Goal: Information Seeking & Learning: Understand process/instructions

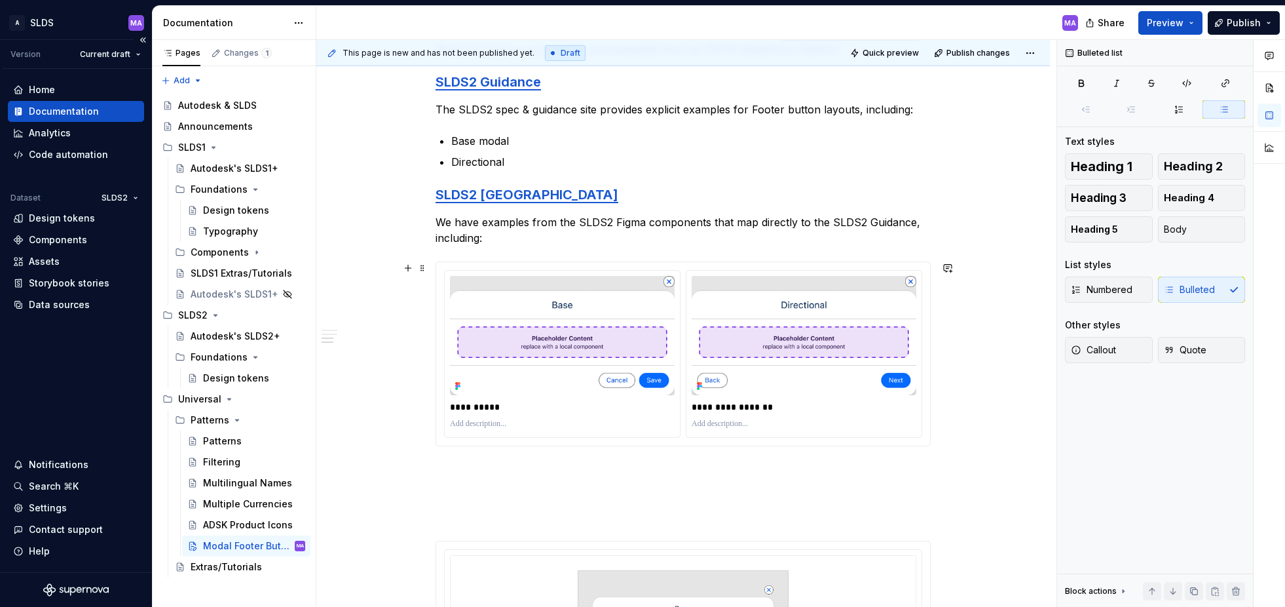
scroll to position [692, 0]
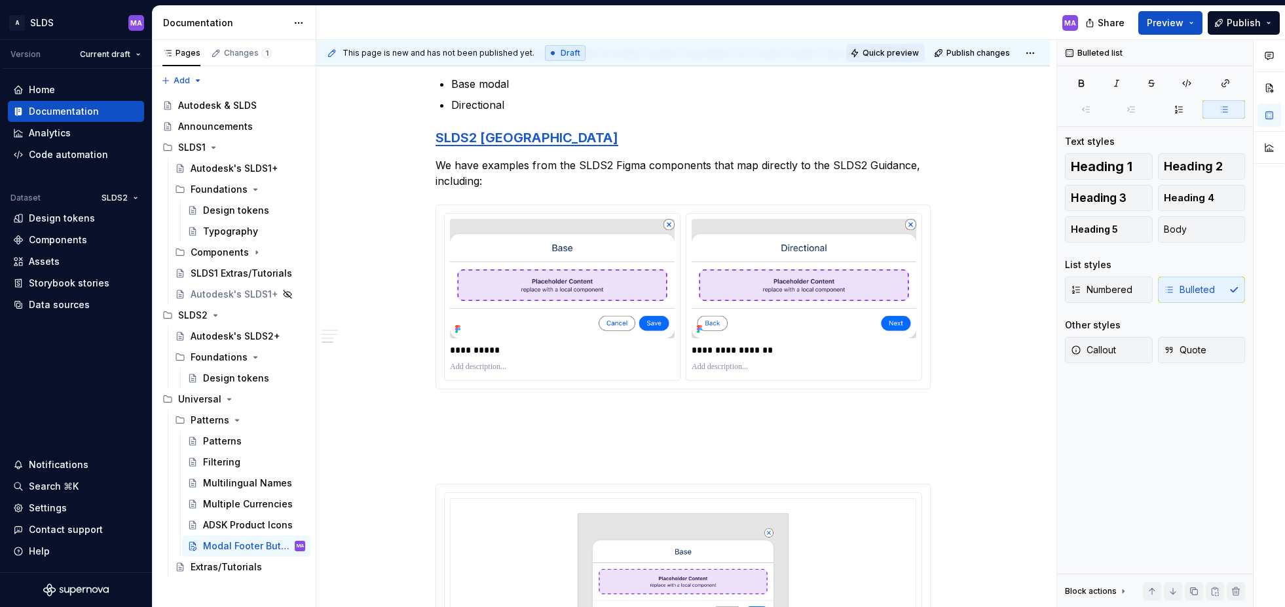
click at [894, 53] on span "Quick preview" at bounding box center [891, 53] width 56 height 10
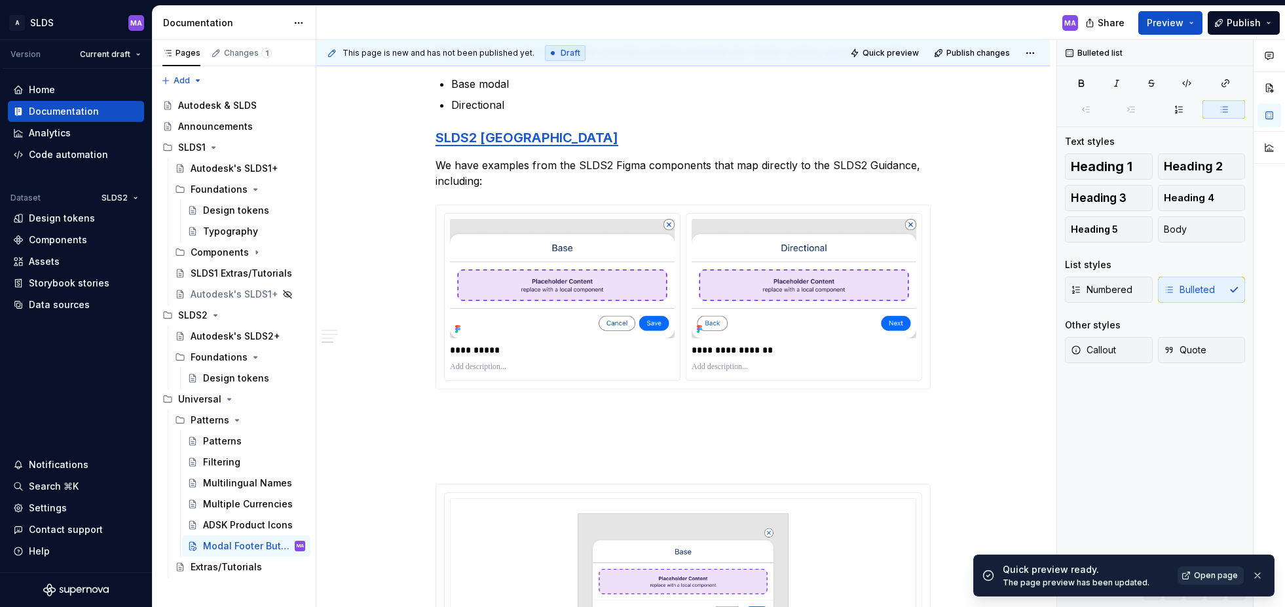
click at [1218, 576] on span "Open page" at bounding box center [1216, 575] width 44 height 10
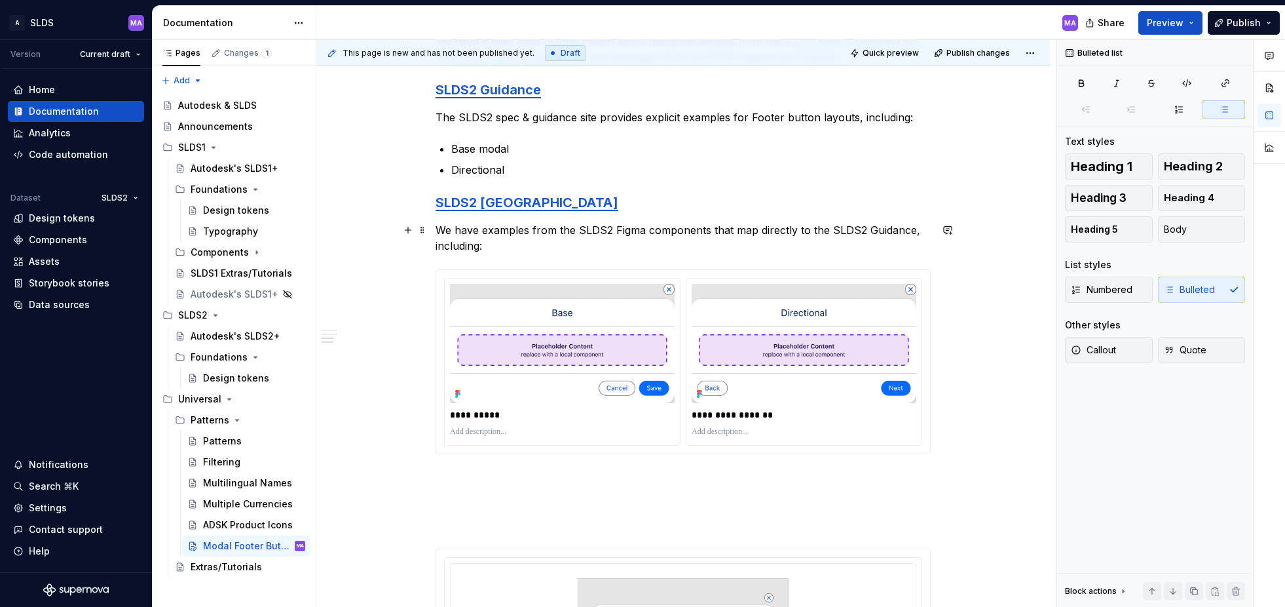
scroll to position [626, 0]
click at [567, 231] on p "We have examples from the SLDS2 Figma components that map directly to the SLDS2…" at bounding box center [683, 238] width 495 height 31
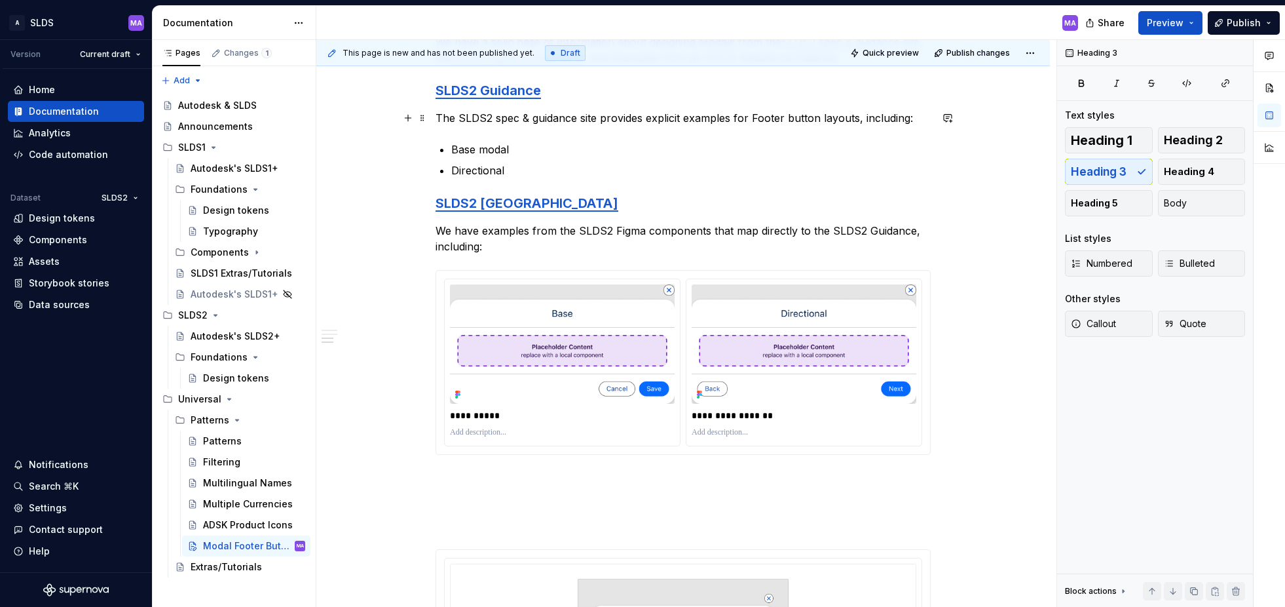
click at [624, 119] on p "The SLDS2 spec & guidance site provides explicit examples for Footer button lay…" at bounding box center [683, 118] width 495 height 16
click at [556, 88] on h3 "SLDS2 Guidance" at bounding box center [683, 90] width 495 height 18
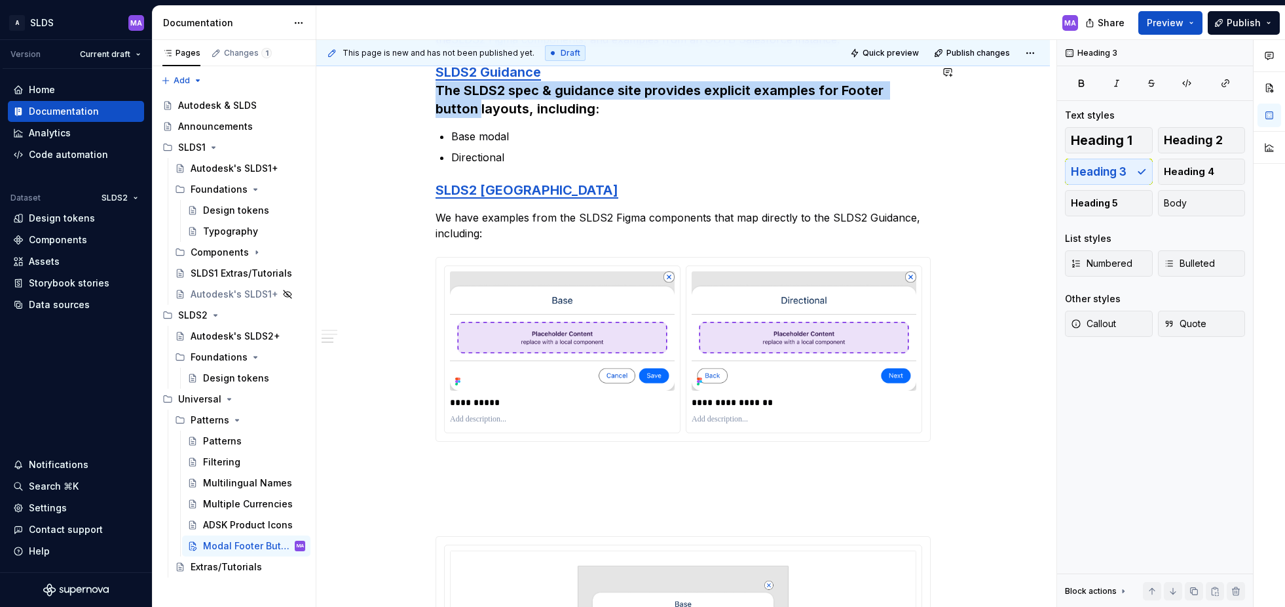
scroll to position [639, 0]
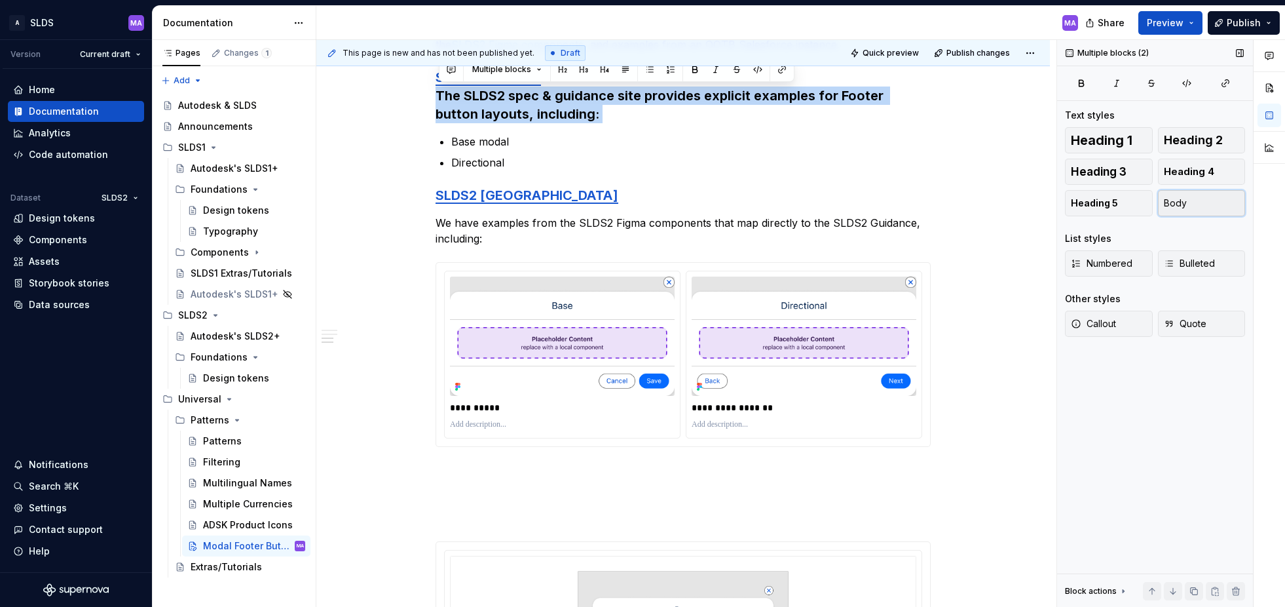
click at [1222, 207] on button "Body" at bounding box center [1202, 203] width 88 height 26
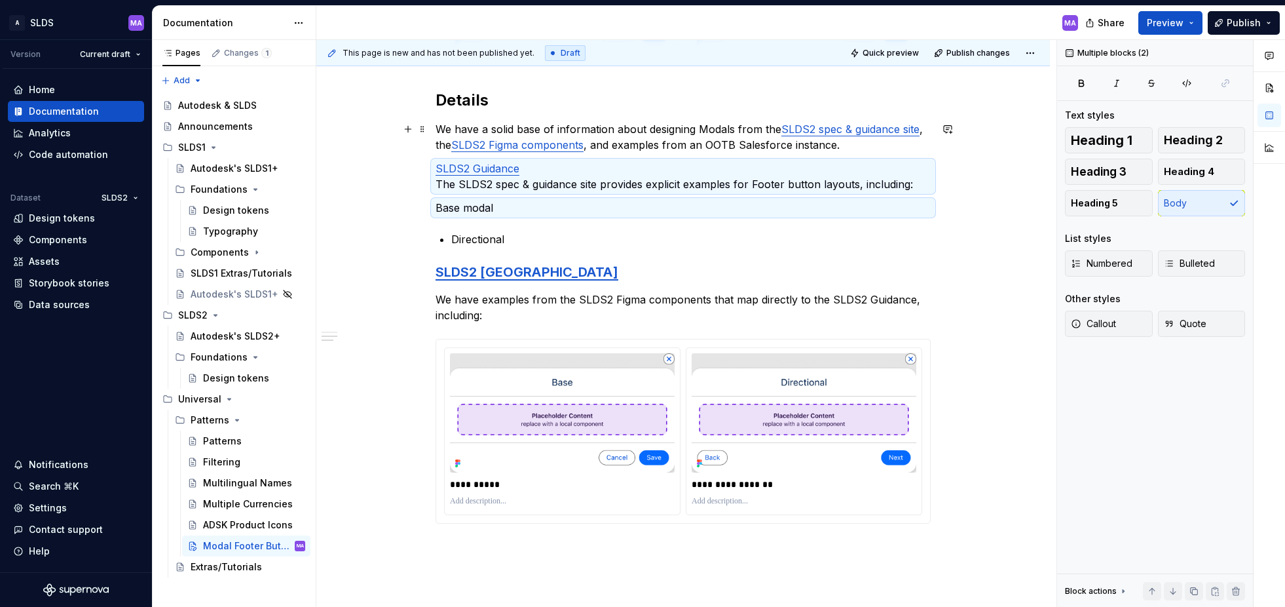
scroll to position [525, 0]
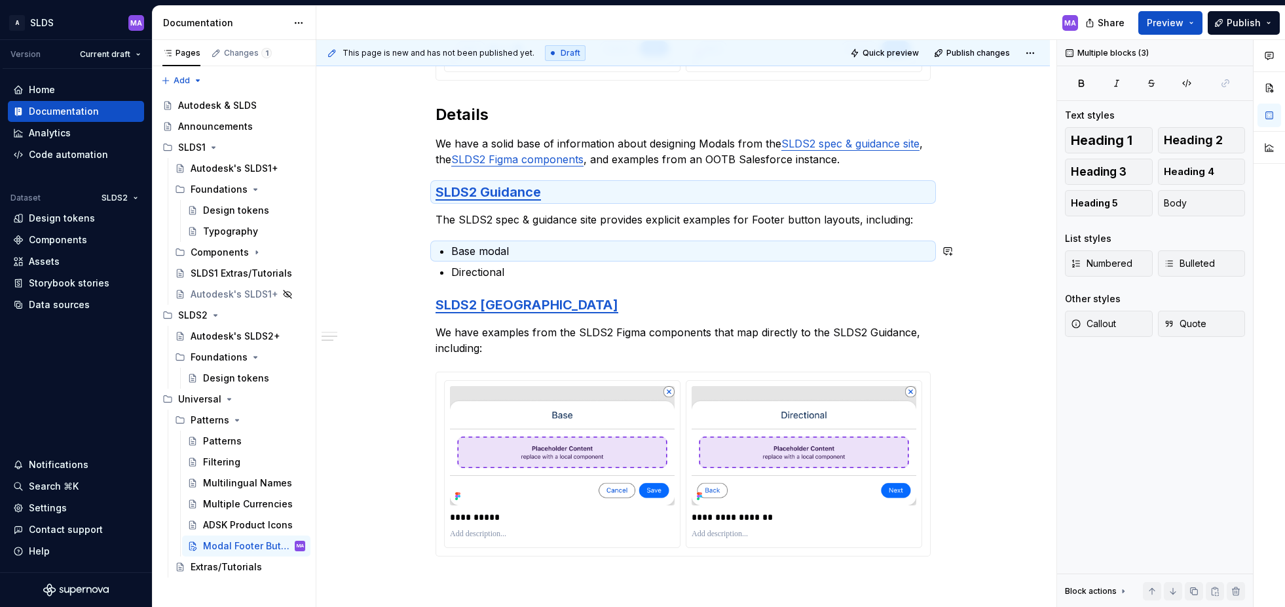
drag, startPoint x: 881, startPoint y: 231, endPoint x: 892, endPoint y: 229, distance: 11.4
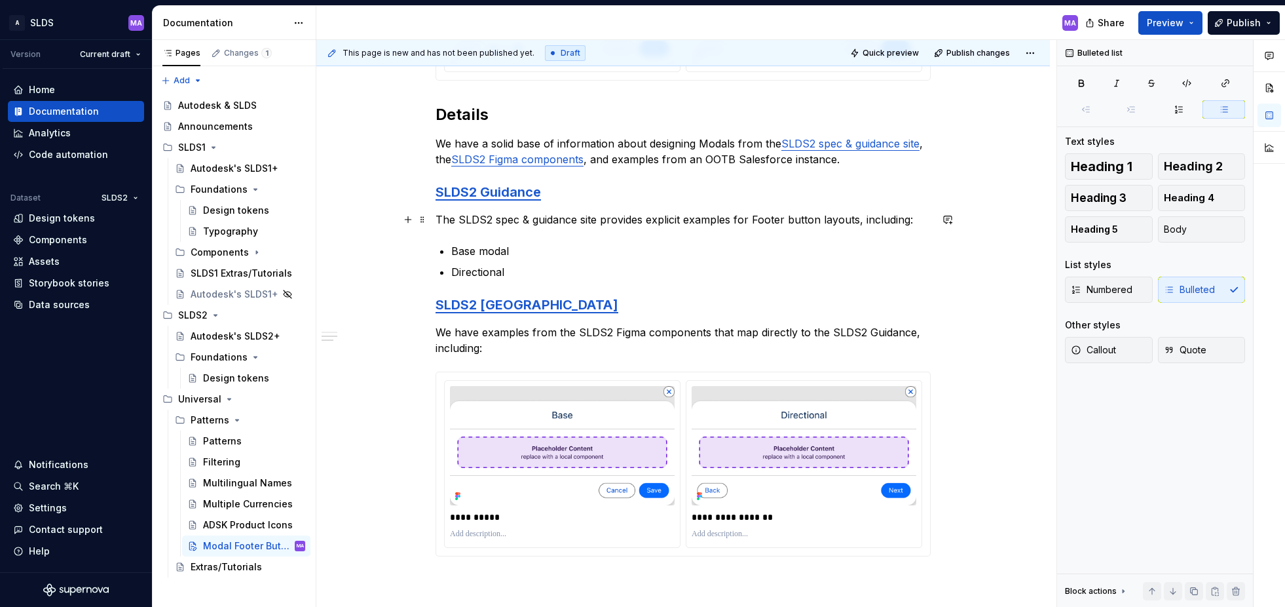
click at [918, 220] on p "The SLDS2 spec & guidance site provides explicit examples for Footer button lay…" at bounding box center [683, 220] width 495 height 16
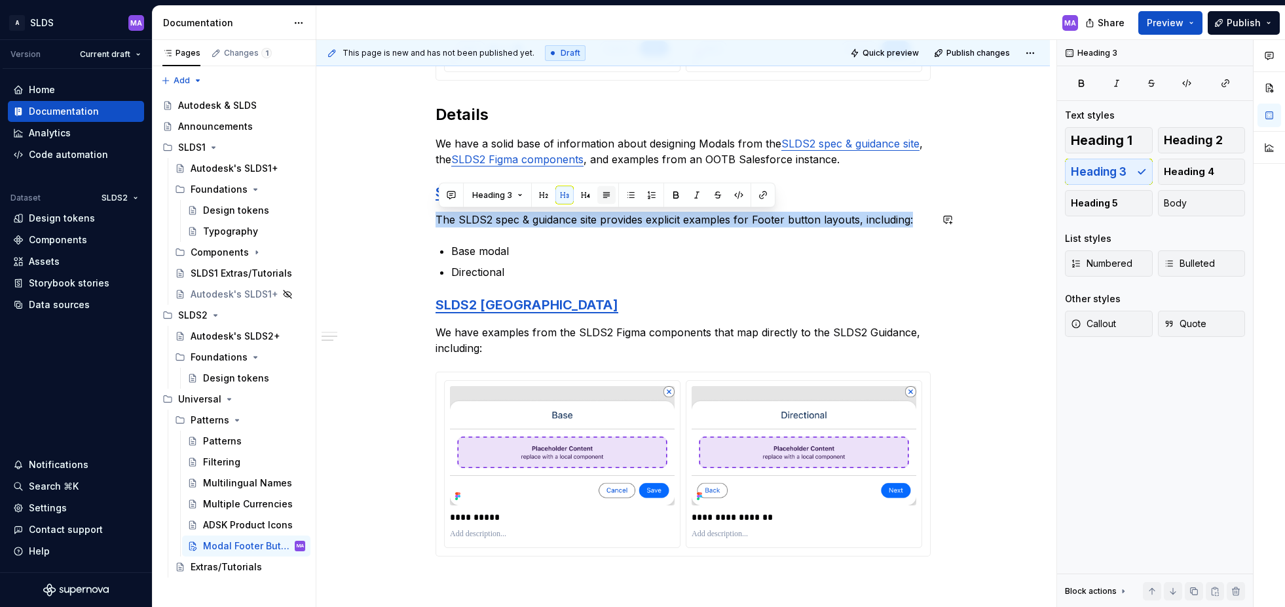
click at [605, 197] on button "button" at bounding box center [606, 195] width 18 height 18
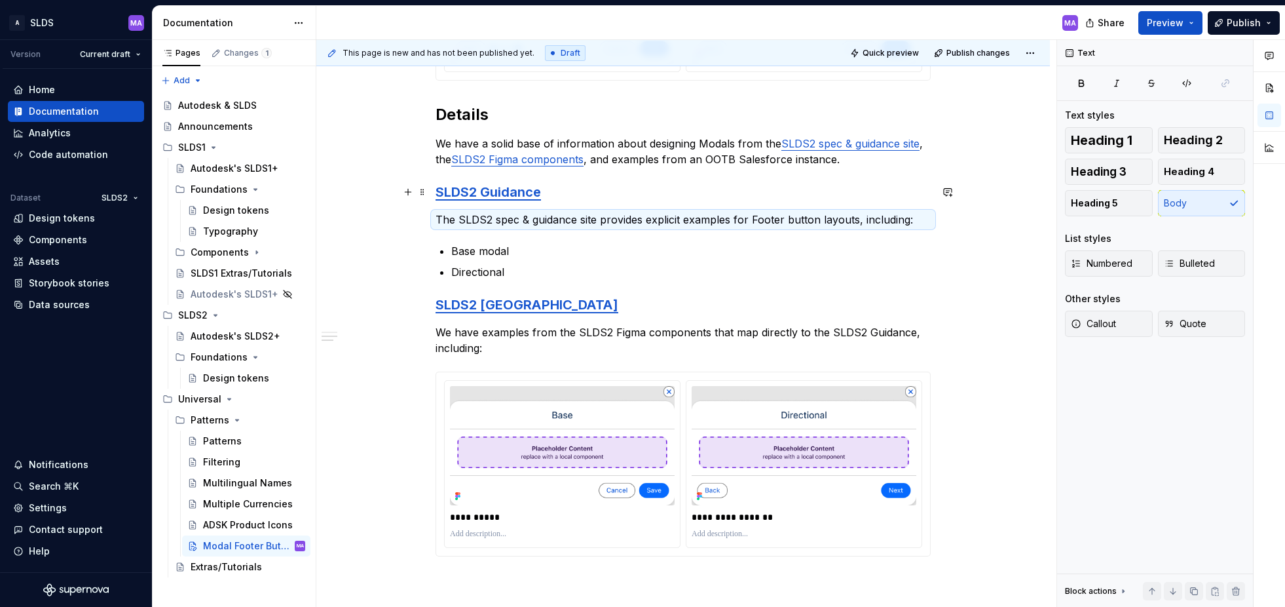
click at [575, 196] on h3 "SLDS2 Guidance" at bounding box center [683, 192] width 495 height 18
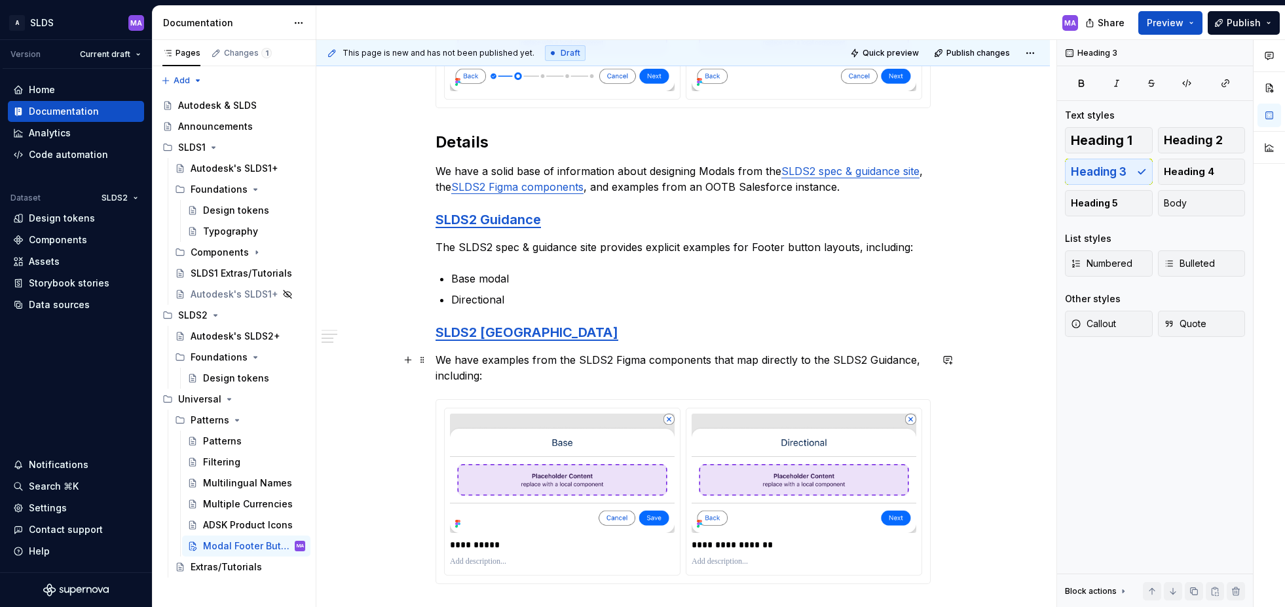
scroll to position [492, 0]
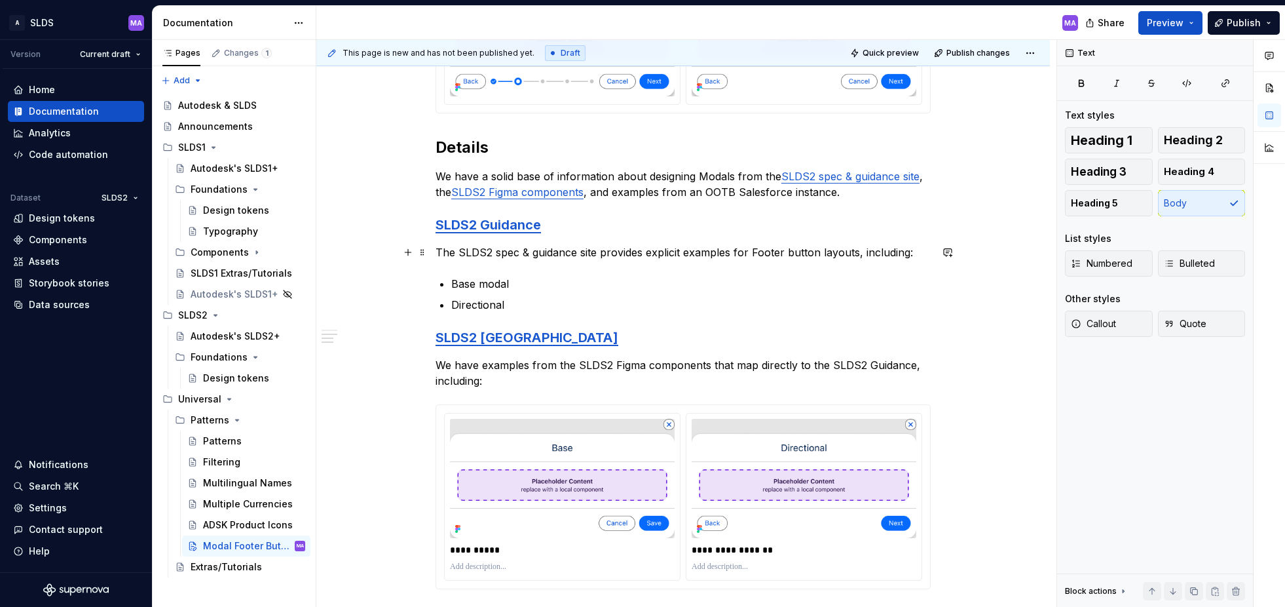
click at [920, 252] on p "The SLDS2 spec & guidance site provides explicit examples for Footer button lay…" at bounding box center [683, 252] width 495 height 16
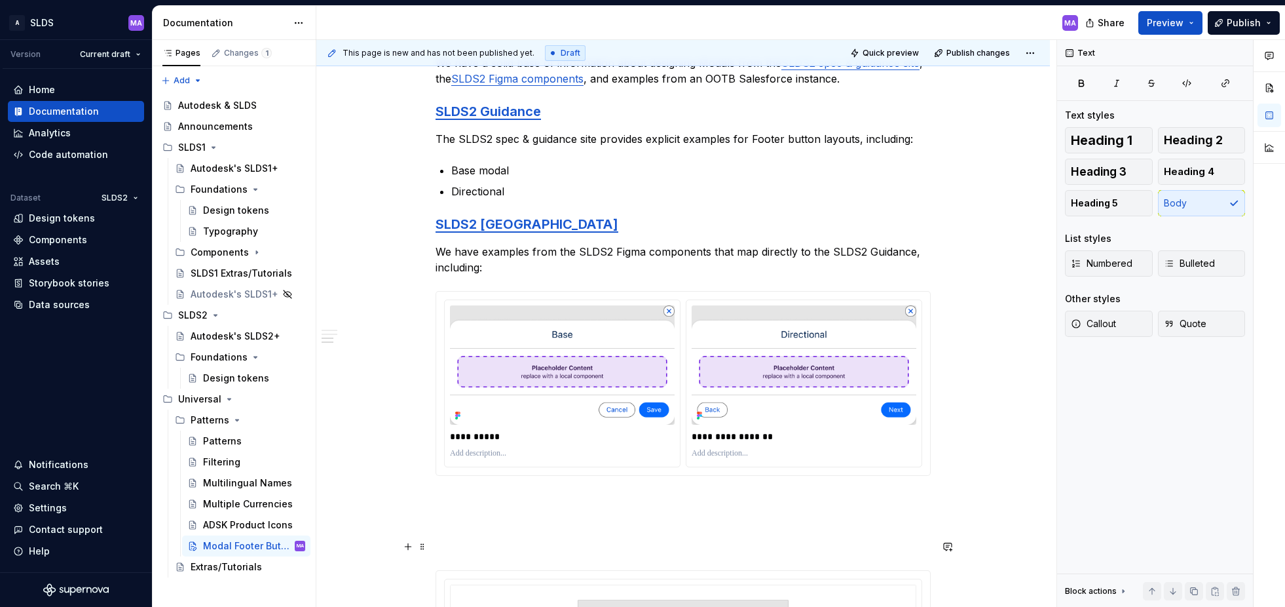
scroll to position [672, 0]
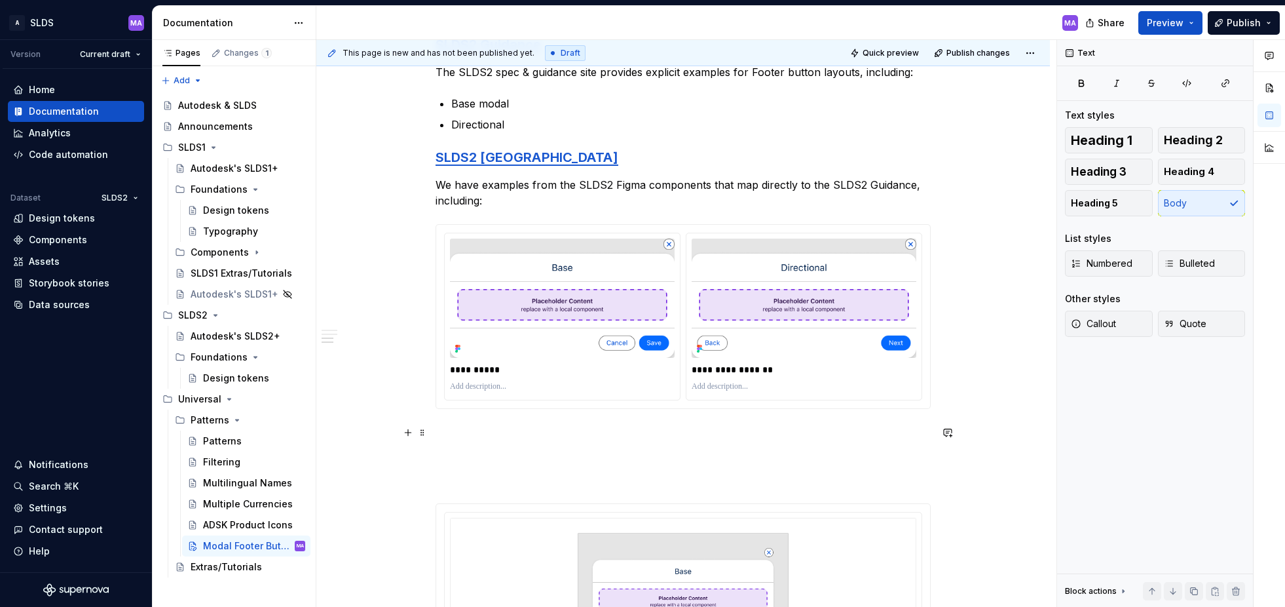
click at [621, 438] on p at bounding box center [683, 432] width 495 height 16
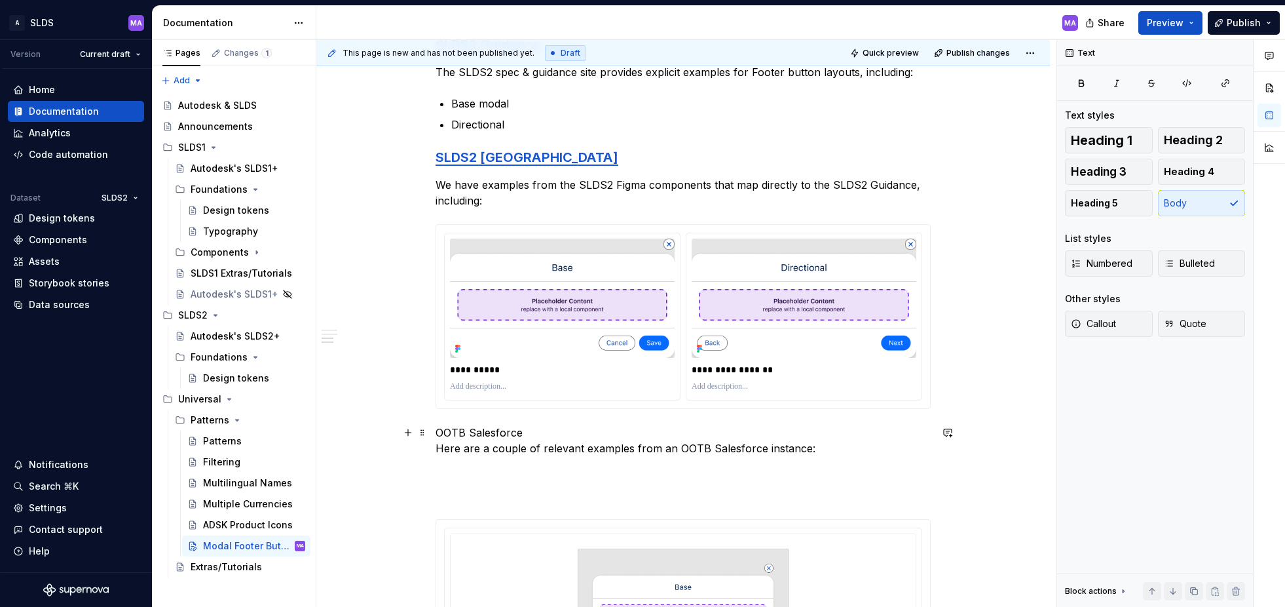
click at [484, 430] on p "OOTB Salesforce Here are a couple of relevant examples from an OOTB Salesforce …" at bounding box center [683, 439] width 495 height 31
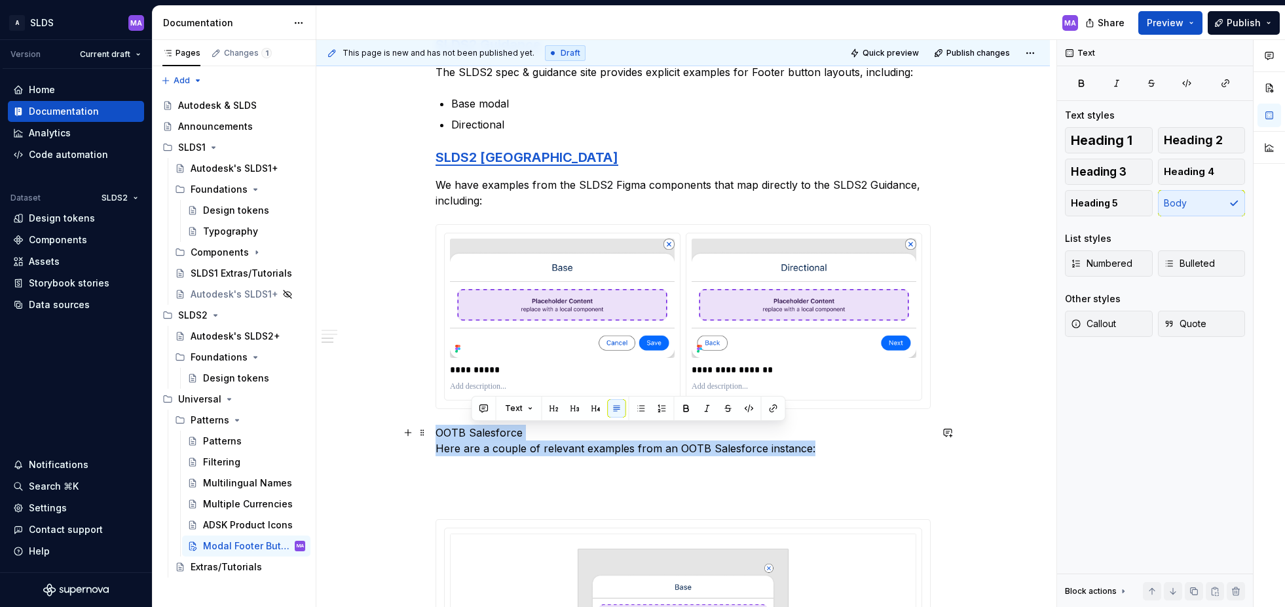
click at [484, 430] on p "OOTB Salesforce Here are a couple of relevant examples from an OOTB Salesforce …" at bounding box center [683, 439] width 495 height 31
click at [519, 430] on p "OOTB Salesforce Here are a couple of relevant examples from an OOTB Salesforce …" at bounding box center [683, 439] width 495 height 31
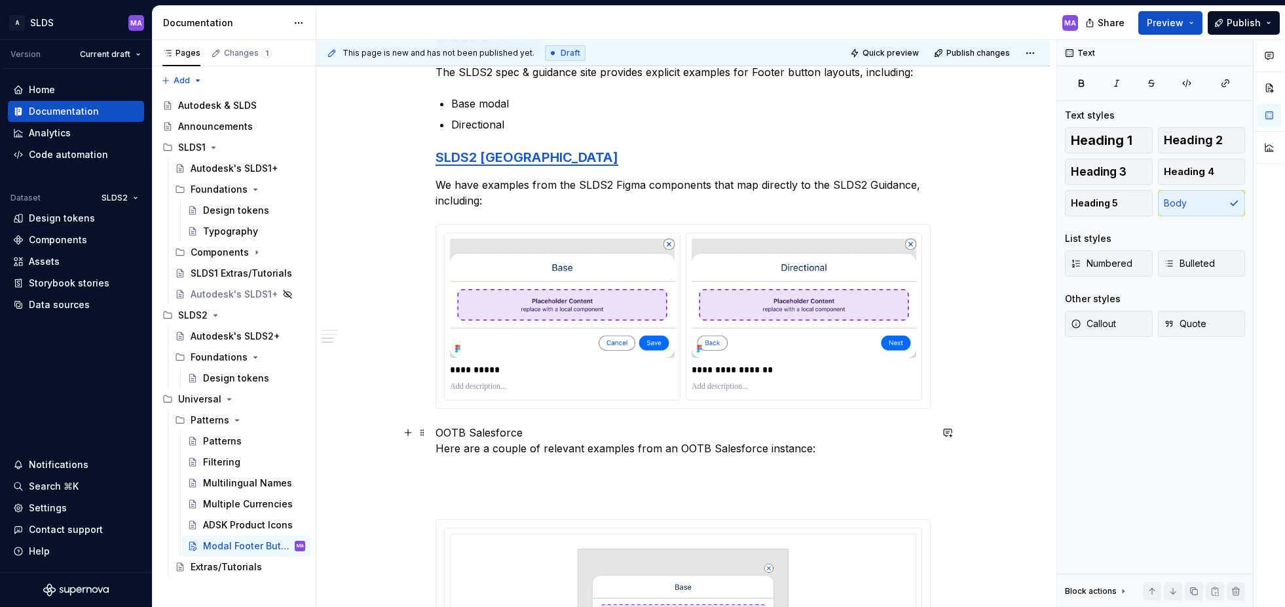
click at [548, 432] on p "OOTB Salesforce Here are a couple of relevant examples from an OOTB Salesforce …" at bounding box center [683, 439] width 495 height 31
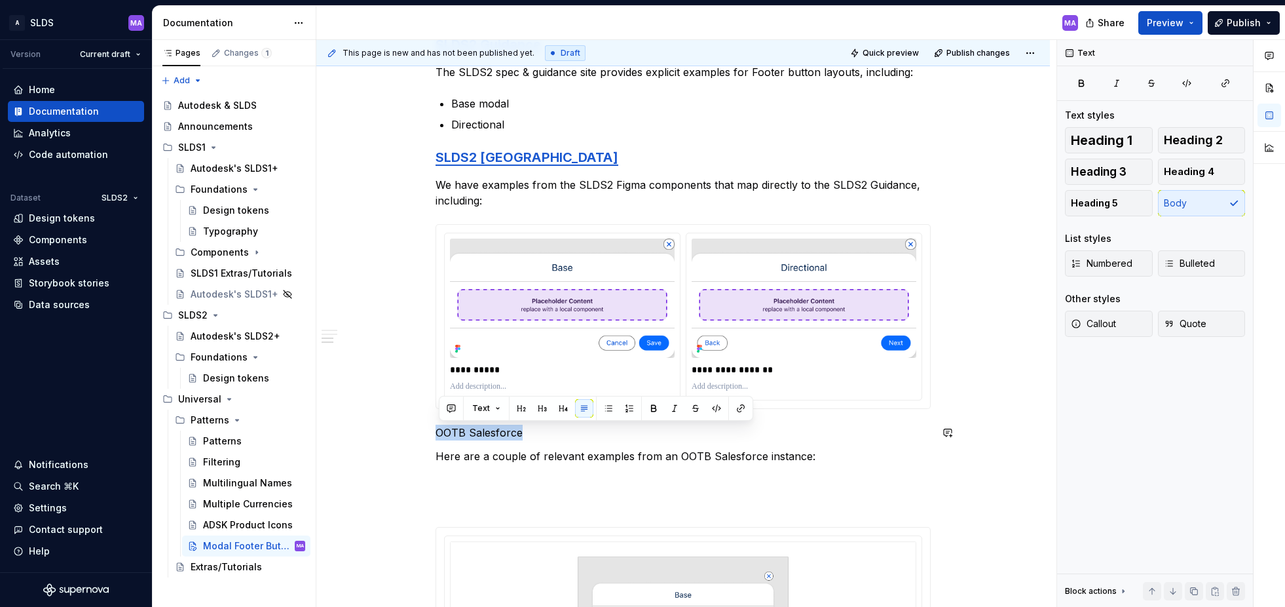
click at [543, 407] on button "button" at bounding box center [542, 408] width 18 height 18
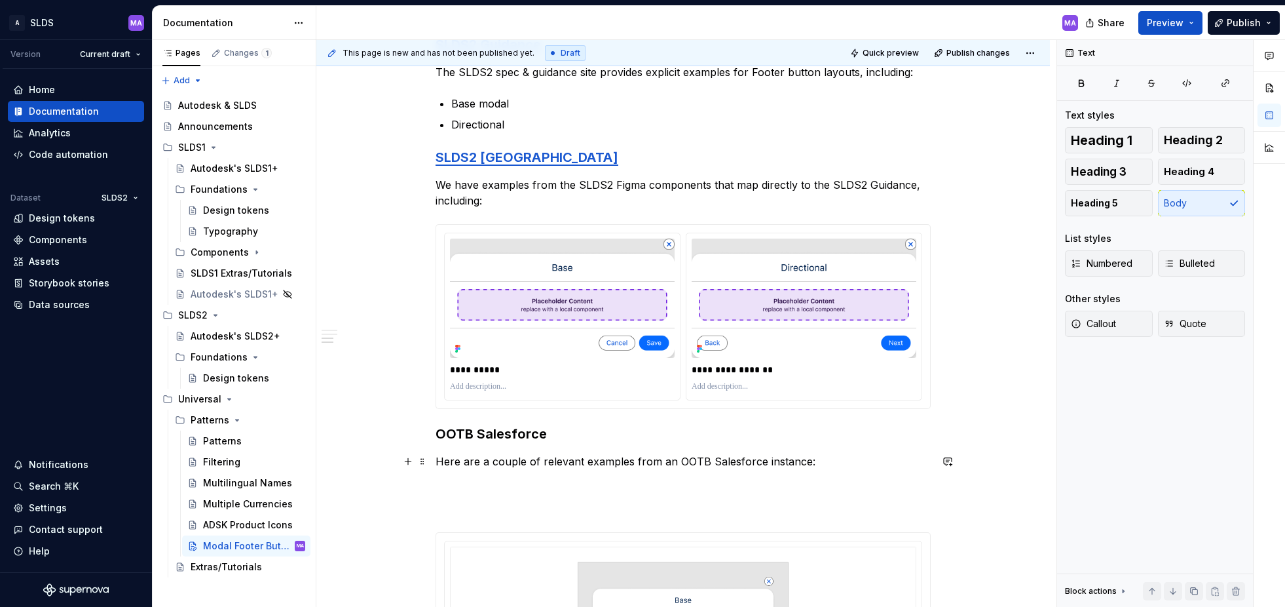
click at [827, 463] on p "Here are a couple of relevant examples from an OOTB Salesforce instance:" at bounding box center [683, 461] width 495 height 16
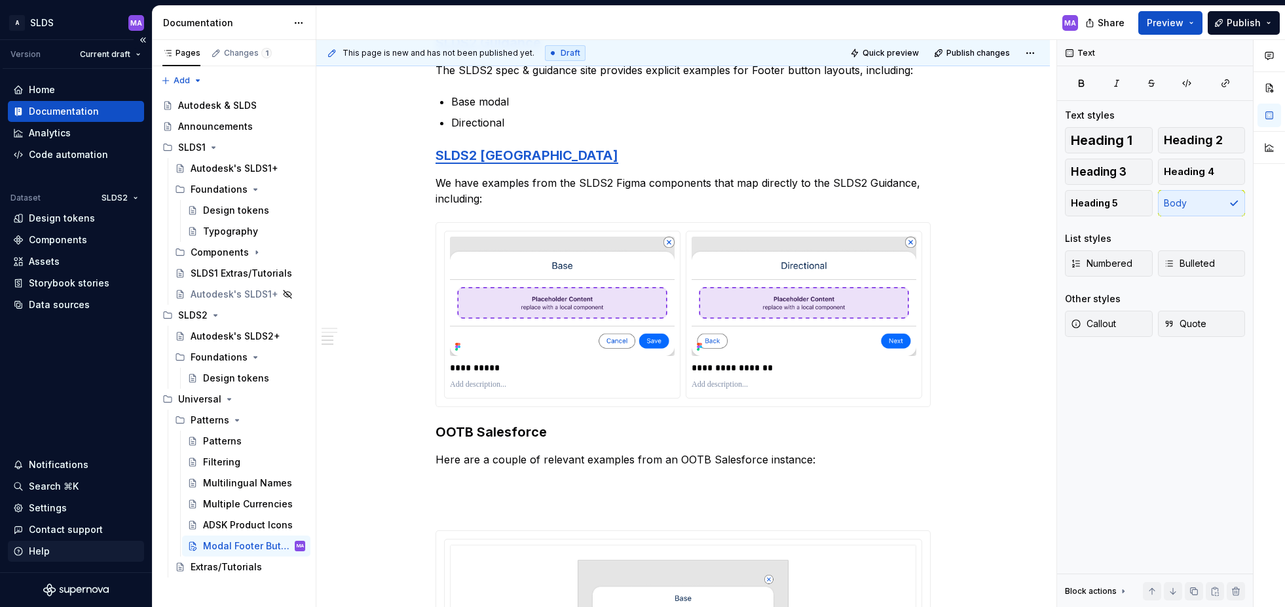
type textarea "*"
